Goal: Check status: Check status

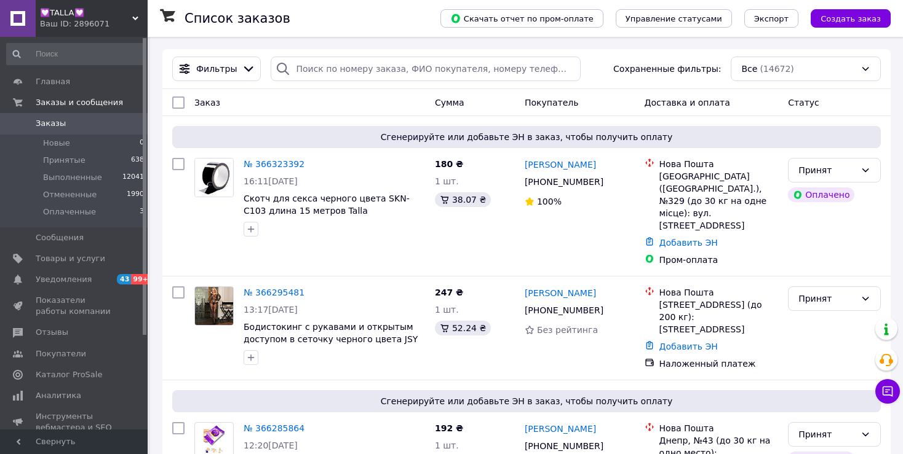
click at [88, 27] on div "Ваш ID: 2896071" at bounding box center [94, 23] width 108 height 11
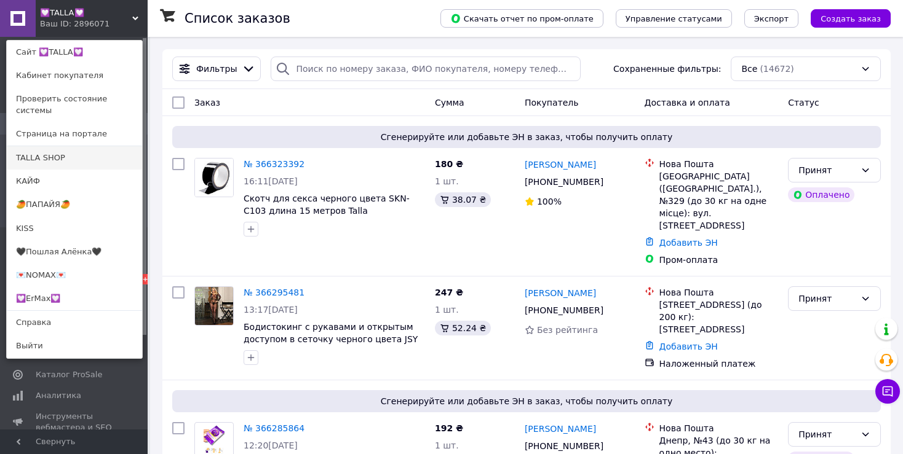
click at [89, 146] on link "TALLA SHOP" at bounding box center [74, 157] width 135 height 23
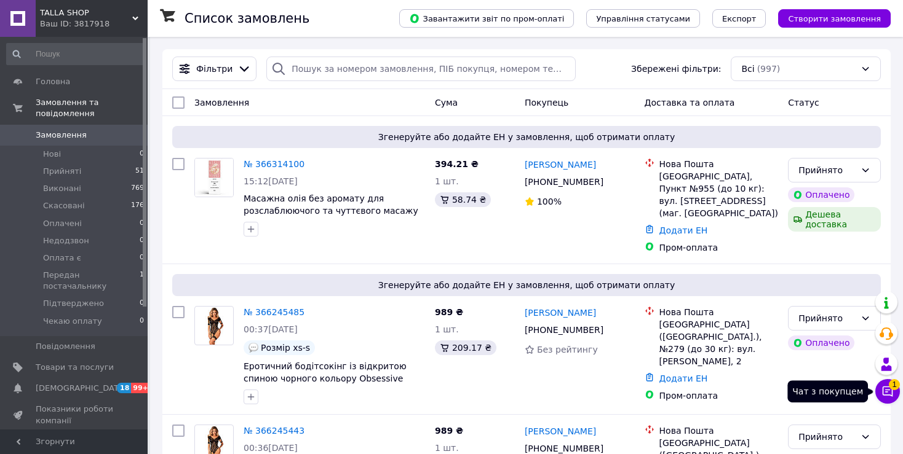
click at [883, 387] on icon at bounding box center [887, 392] width 10 height 10
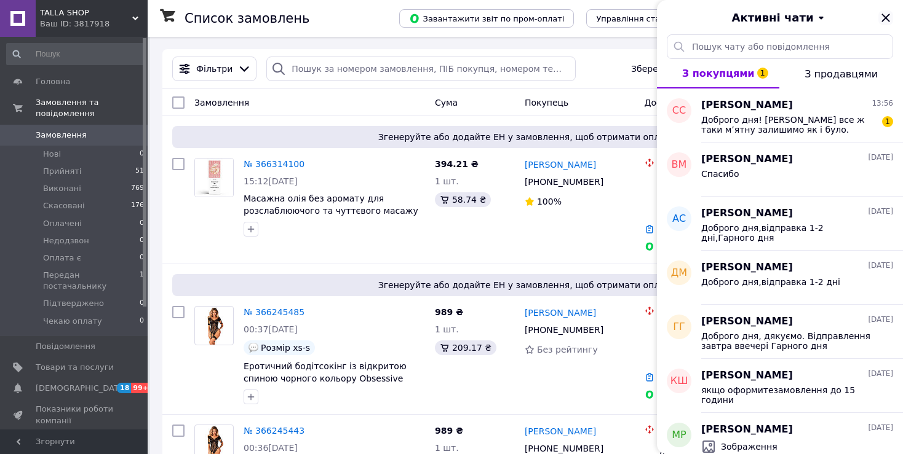
click at [885, 15] on icon "Закрити" at bounding box center [885, 17] width 15 height 15
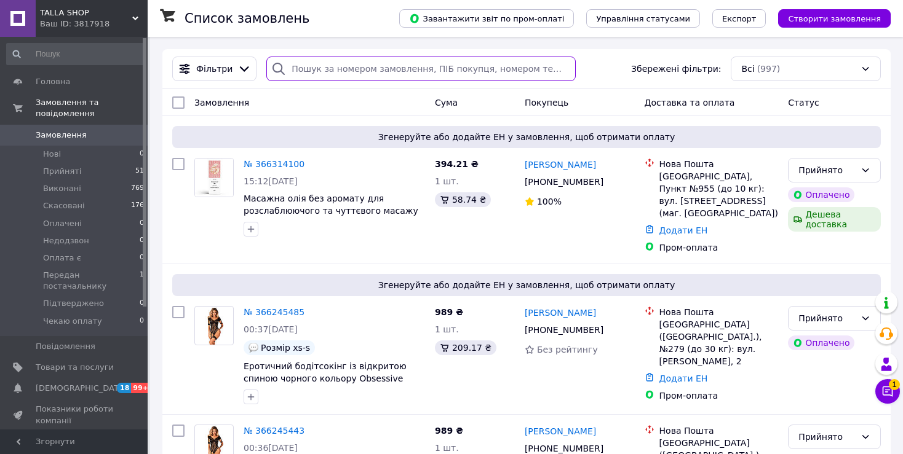
click at [318, 65] on input "search" at bounding box center [420, 69] width 309 height 25
paste input "366314100"
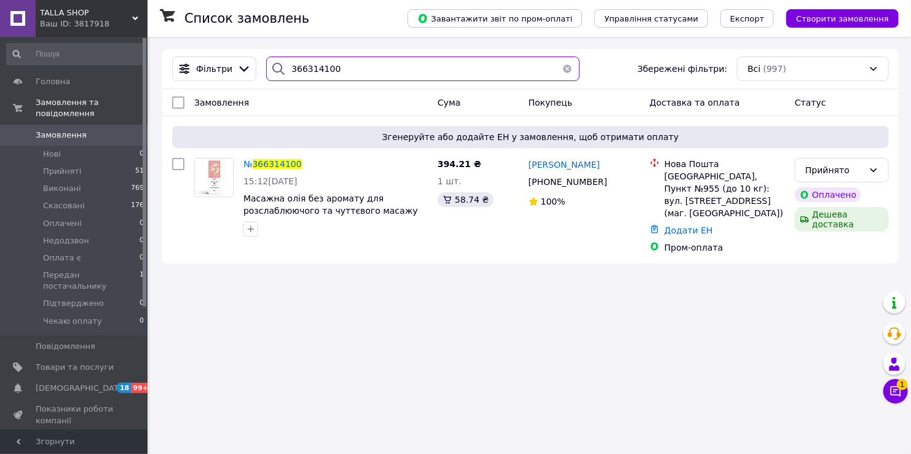
type input "366314100"
click at [556, 72] on button "button" at bounding box center [567, 69] width 25 height 25
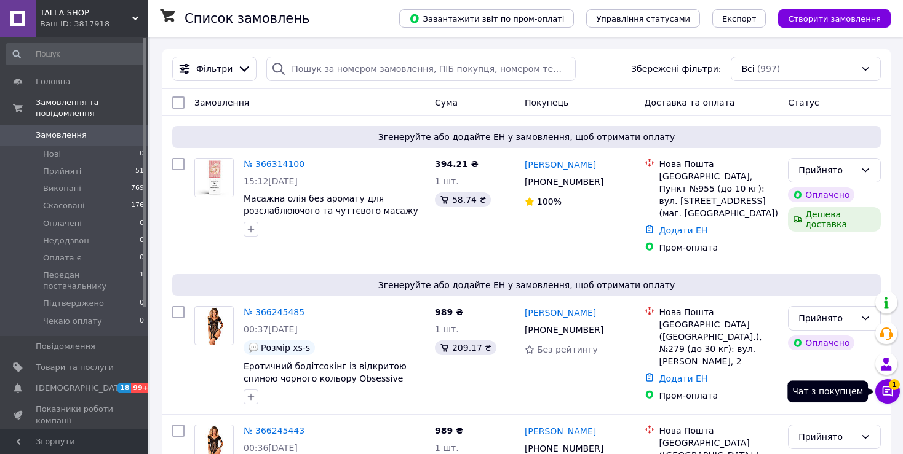
click at [887, 397] on icon at bounding box center [887, 391] width 12 height 12
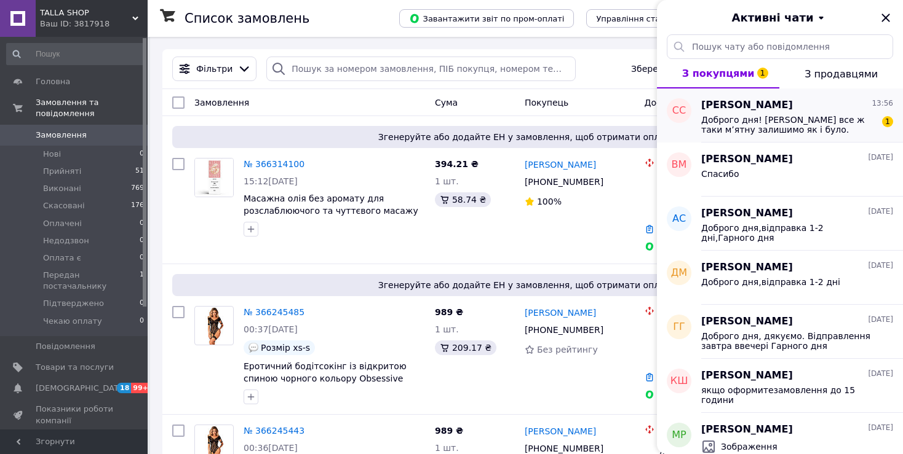
click at [816, 128] on span "Доброго дня! Давайте все ж таки мʼятну залишимо як і було." at bounding box center [788, 125] width 175 height 20
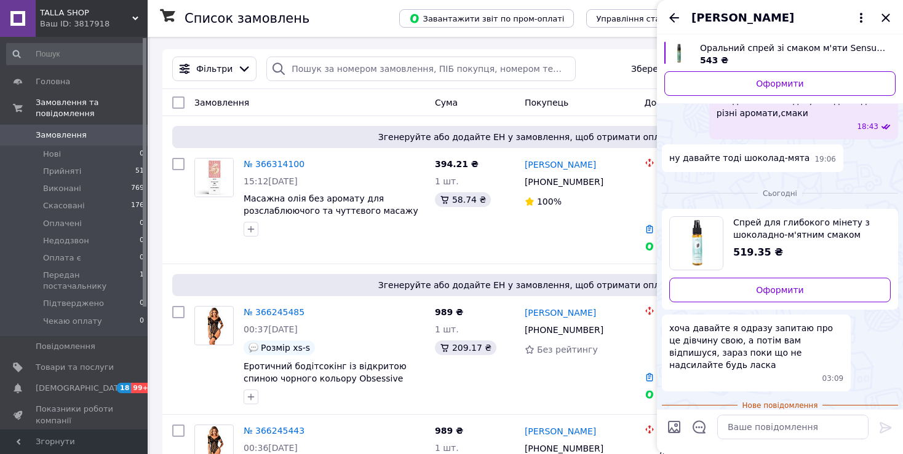
scroll to position [480, 0]
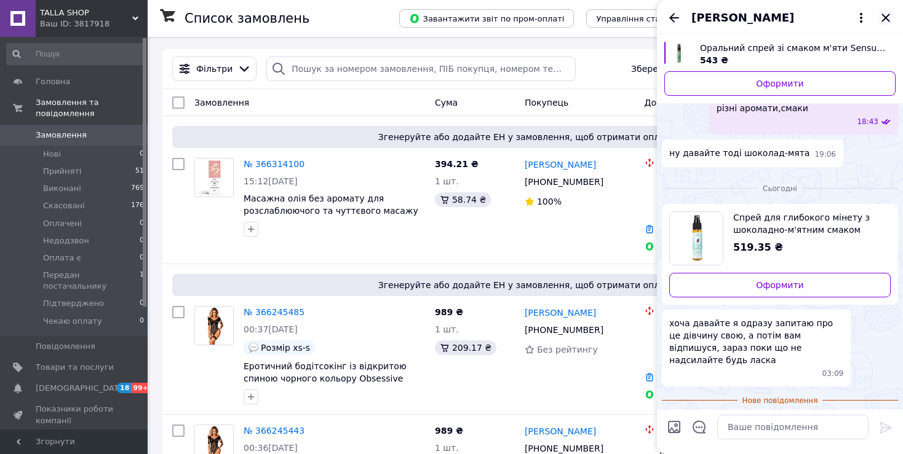
click at [885, 19] on icon "Закрити" at bounding box center [885, 17] width 15 height 15
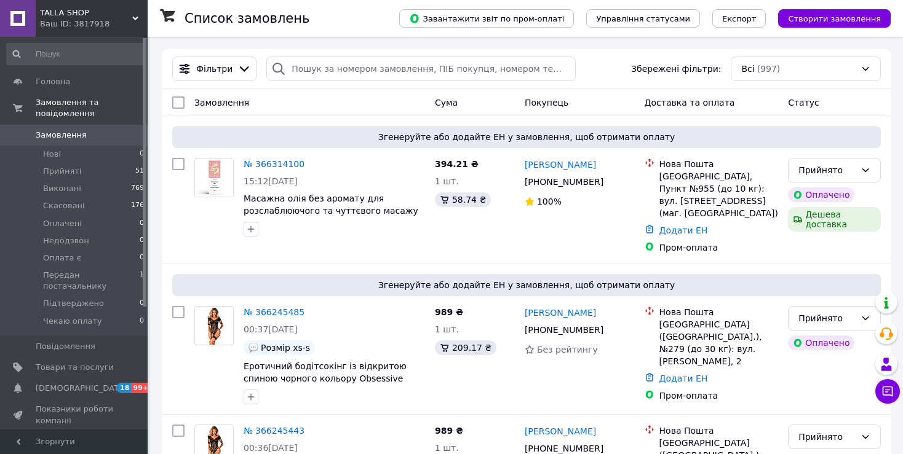
click at [66, 14] on span "TALLA SHOP" at bounding box center [86, 12] width 92 height 11
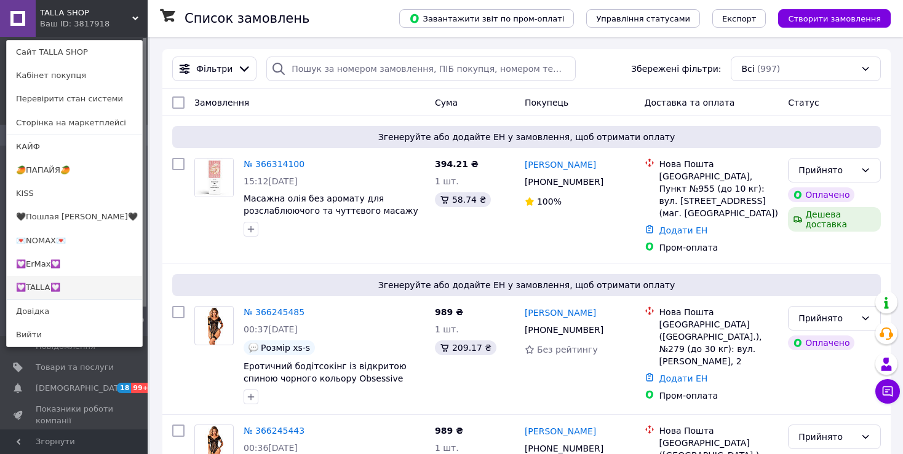
click at [60, 284] on link "💟TALLA💟" at bounding box center [74, 287] width 135 height 23
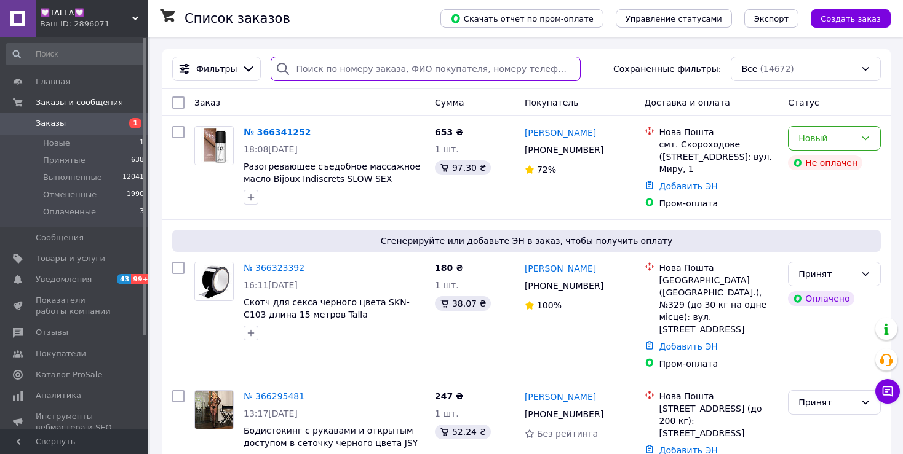
click at [368, 70] on input "search" at bounding box center [425, 69] width 309 height 25
paste input "366323392"
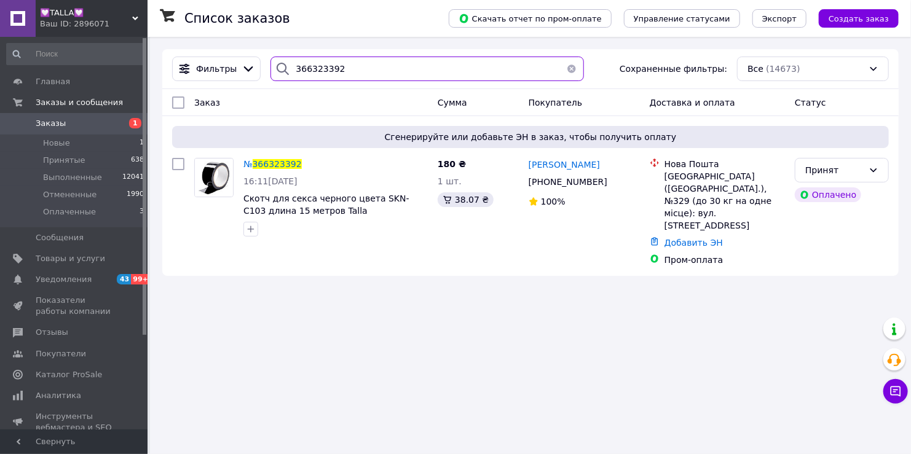
type input "366323392"
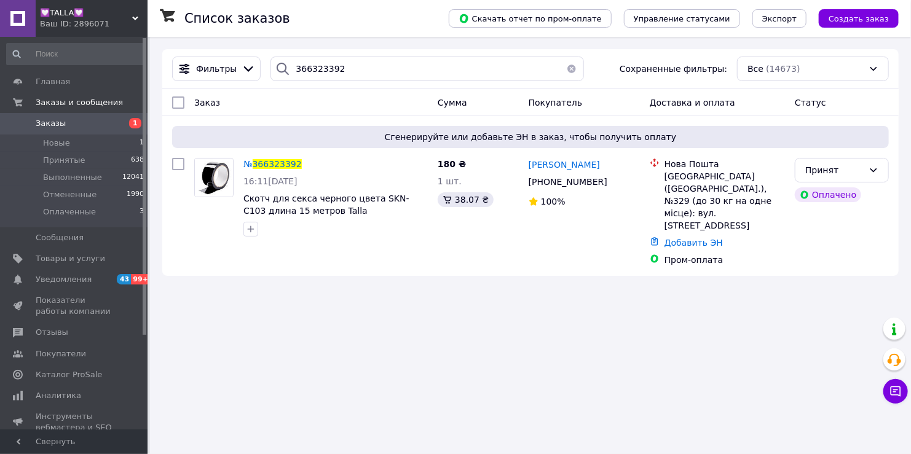
click at [561, 70] on button "button" at bounding box center [571, 69] width 25 height 25
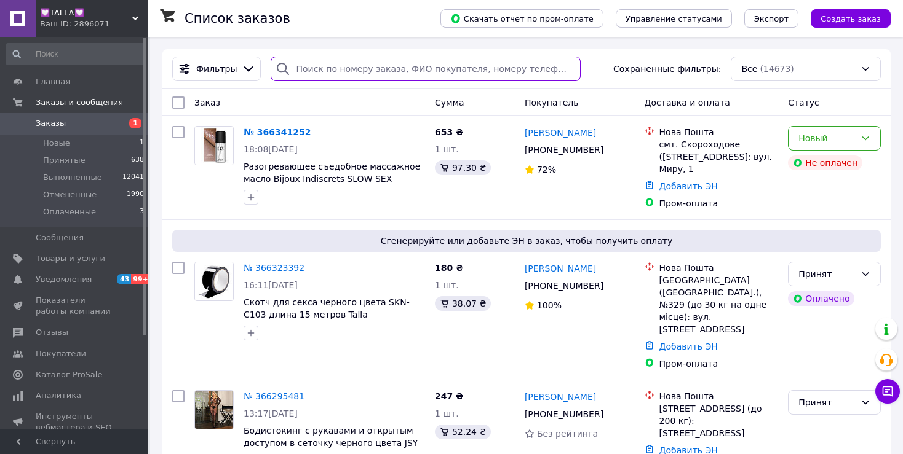
click at [315, 68] on input "search" at bounding box center [425, 69] width 309 height 25
paste input "366341252"
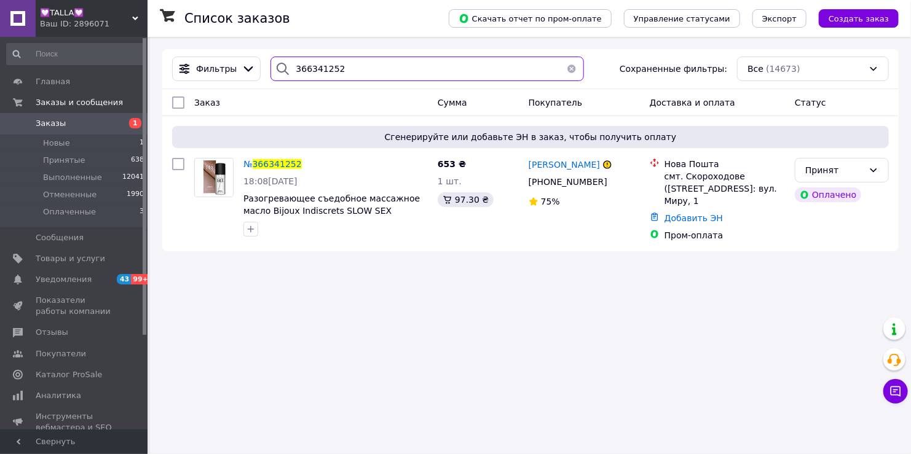
type input "366341252"
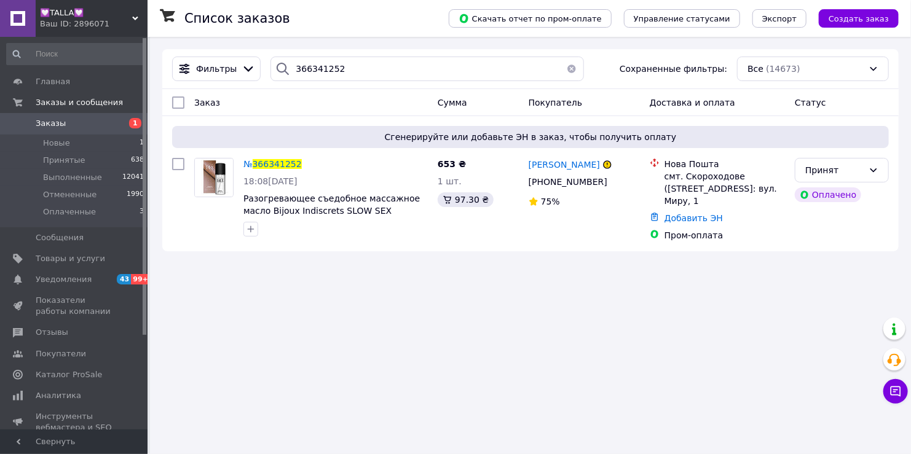
click at [568, 68] on button "button" at bounding box center [571, 69] width 25 height 25
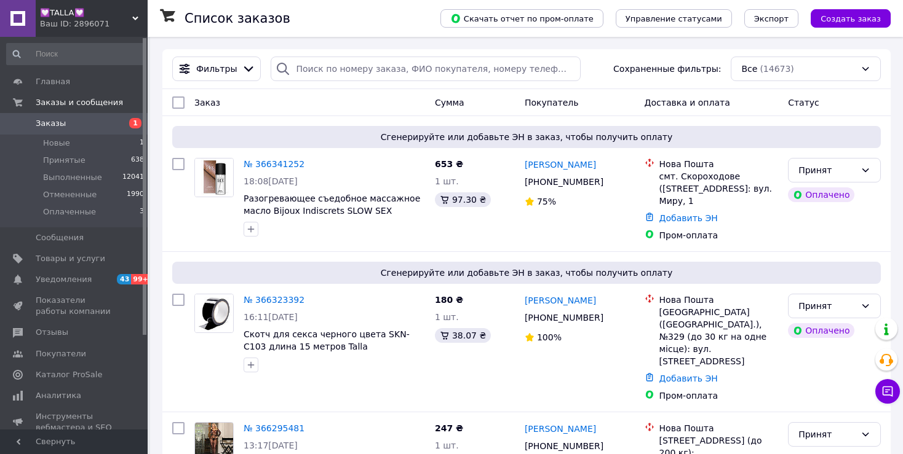
click at [71, 16] on span "💟TALLA💟" at bounding box center [86, 12] width 92 height 11
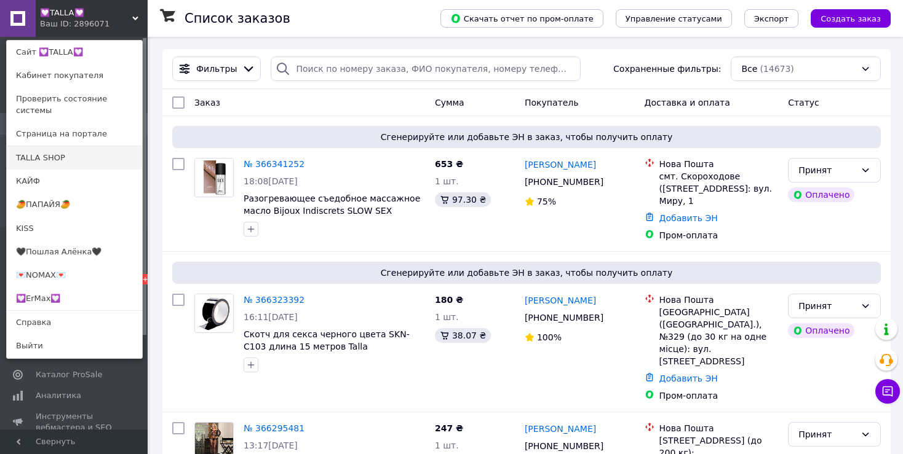
click at [80, 146] on link "TALLA SHOP" at bounding box center [74, 157] width 135 height 23
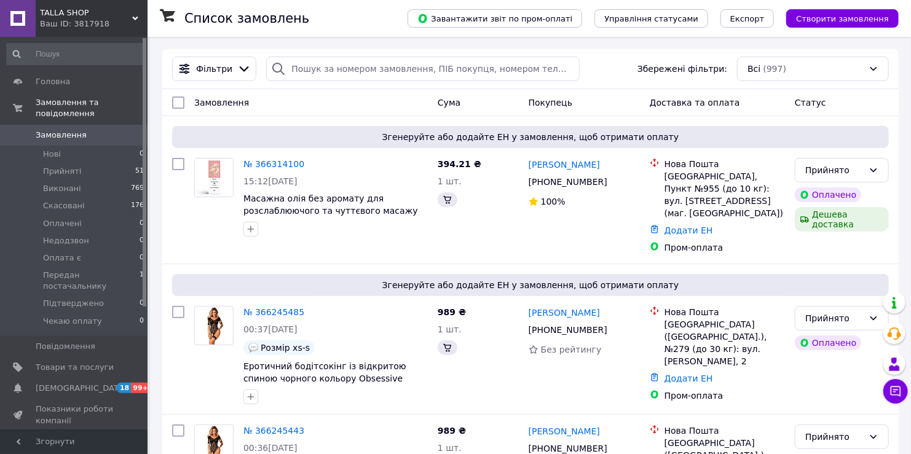
click at [94, 25] on div "Ваш ID: 3817918" at bounding box center [94, 23] width 108 height 11
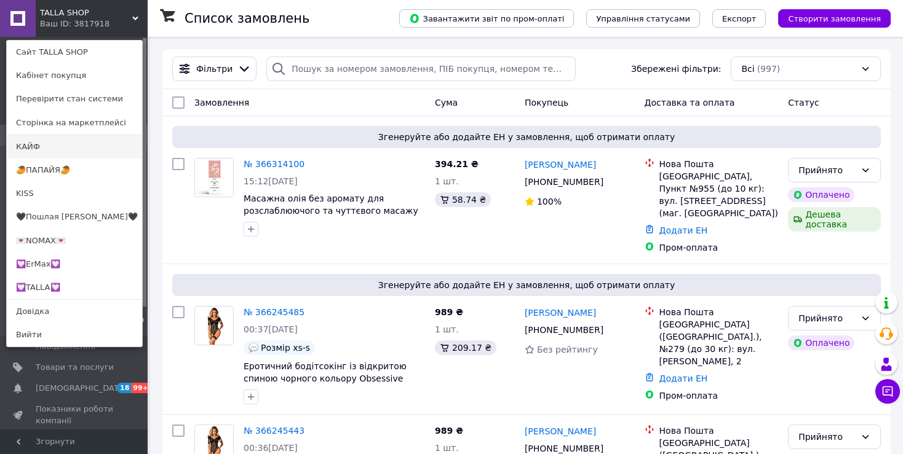
click at [66, 148] on link "КАЙФ" at bounding box center [74, 146] width 135 height 23
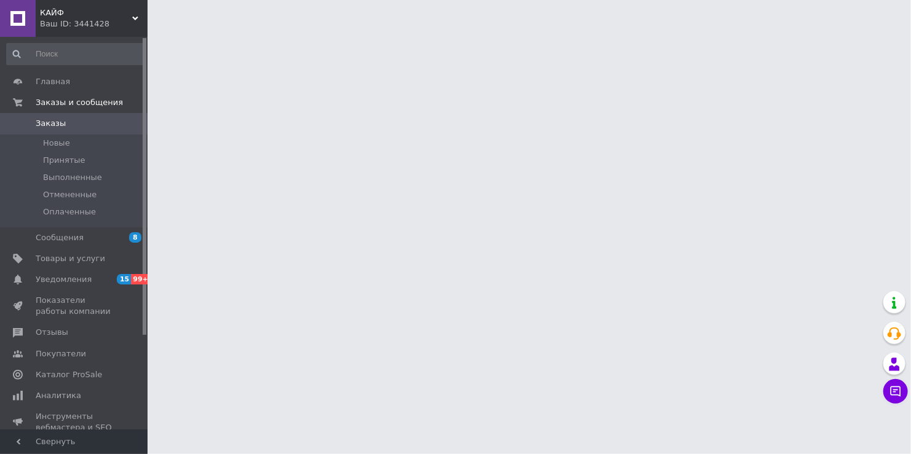
click at [89, 23] on div "Ваш ID: 3441428" at bounding box center [94, 23] width 108 height 11
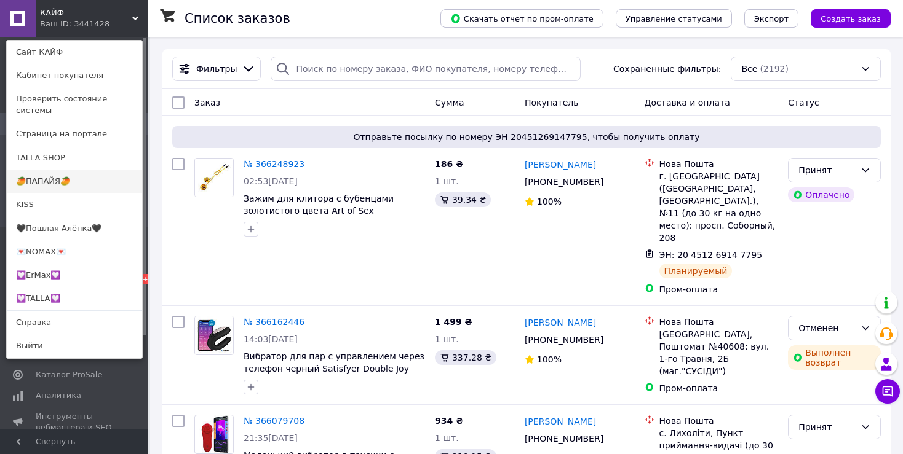
click at [71, 170] on link "🥭ПАПАЙЯ🥭" at bounding box center [74, 181] width 135 height 23
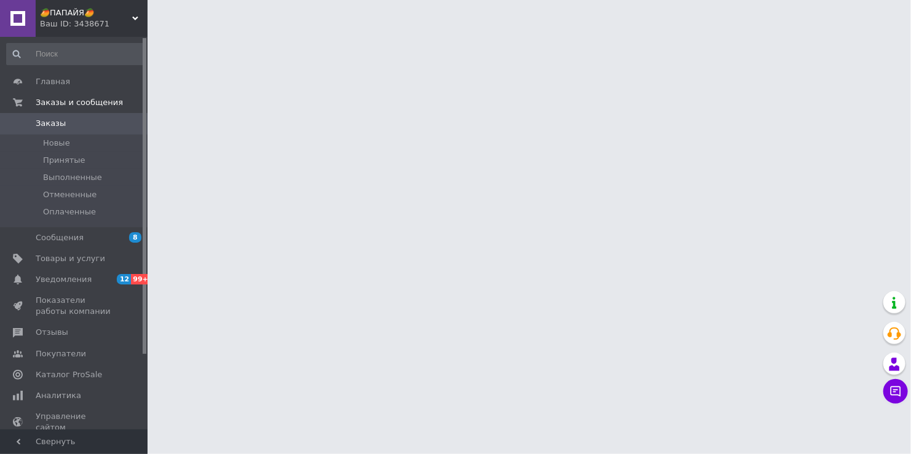
click at [96, 25] on div "Ваш ID: 3438671" at bounding box center [94, 23] width 108 height 11
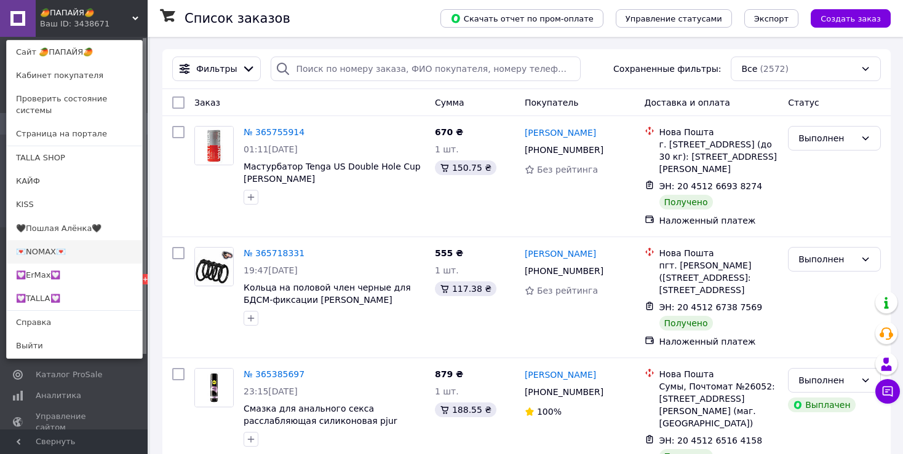
click at [69, 242] on link "💌NOMAX💌" at bounding box center [74, 251] width 135 height 23
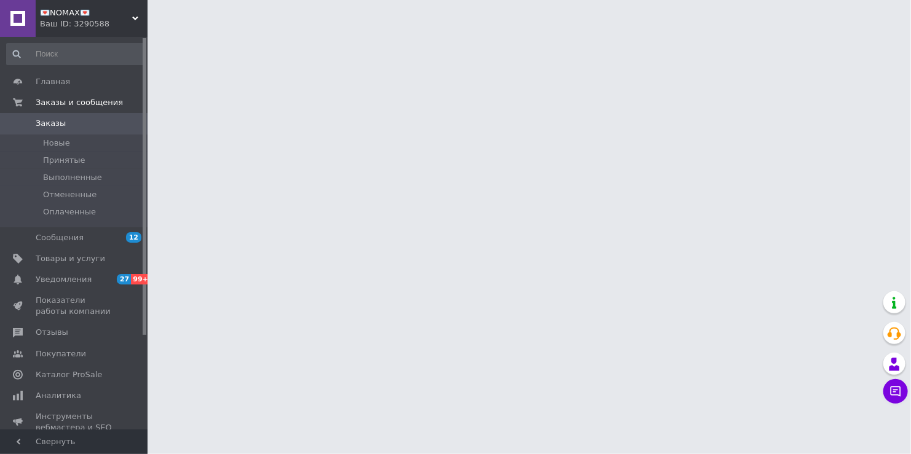
click at [97, 17] on span "💌NOMAX💌" at bounding box center [86, 12] width 92 height 11
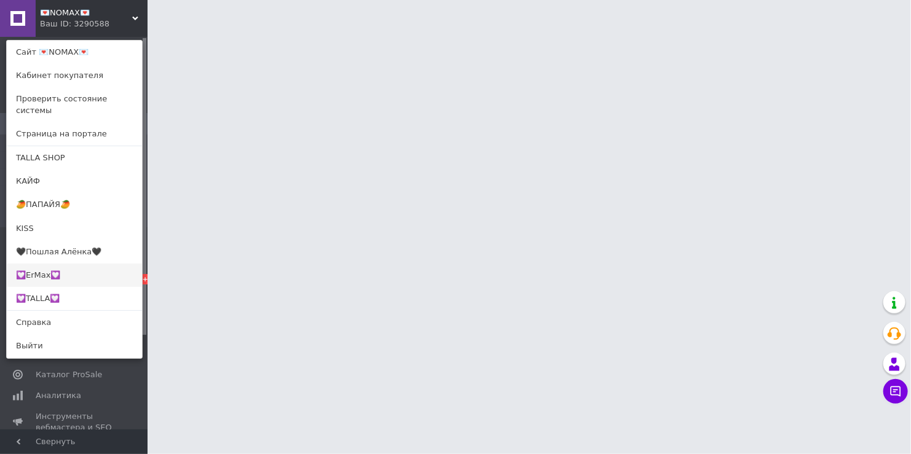
click at [76, 264] on link "💟ErMax💟" at bounding box center [74, 275] width 135 height 23
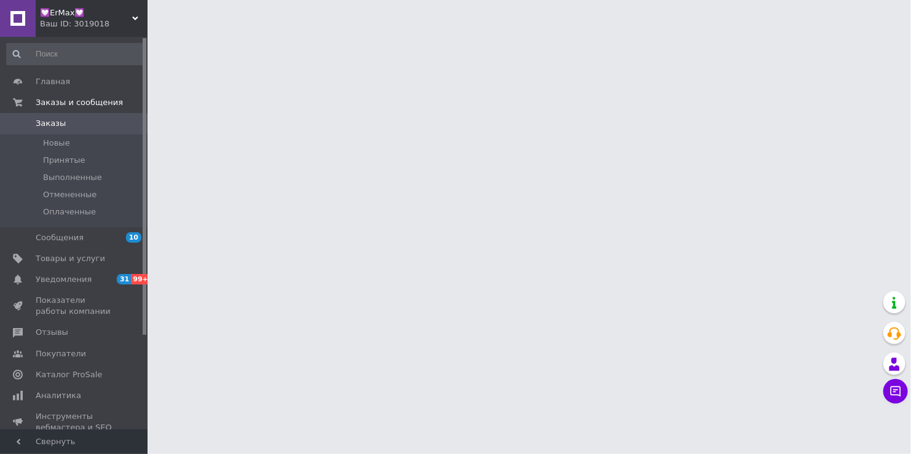
click at [78, 18] on div "Ваш ID: 3019018" at bounding box center [94, 23] width 108 height 11
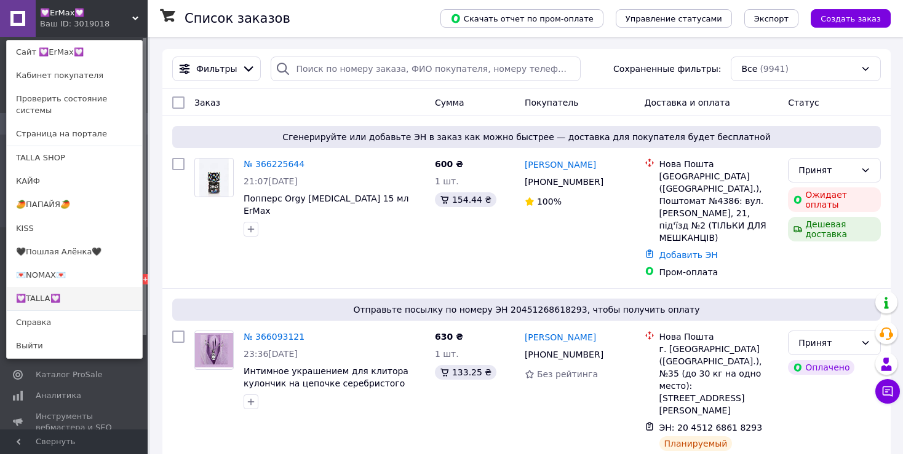
click at [81, 287] on link "💟TALLA💟" at bounding box center [74, 298] width 135 height 23
